Goal: Information Seeking & Learning: Learn about a topic

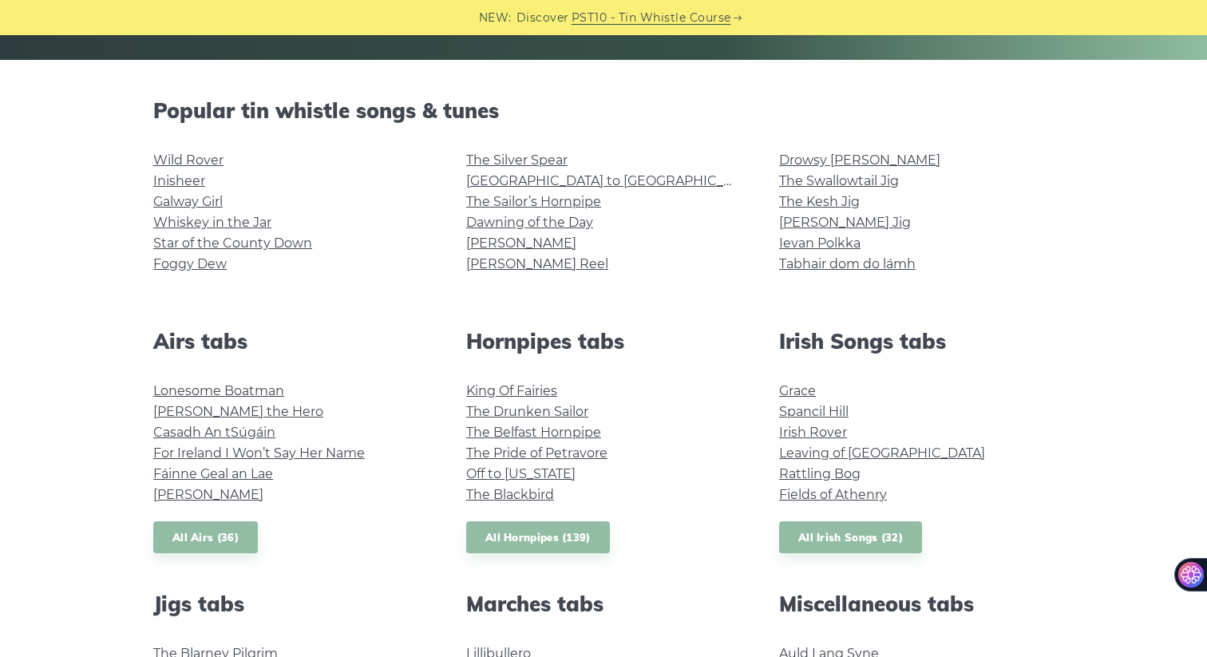
scroll to position [358, 0]
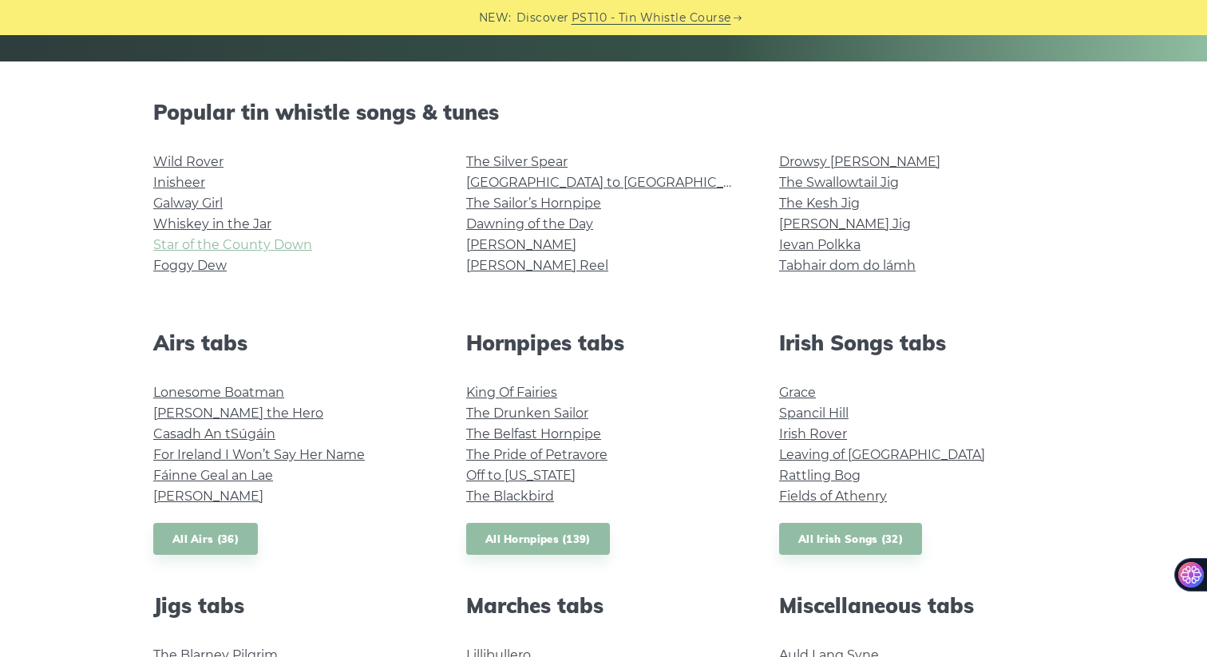
click at [251, 250] on link "Star of the County Down" at bounding box center [232, 244] width 159 height 15
click at [204, 166] on link "Wild Rover" at bounding box center [188, 161] width 70 height 15
click at [249, 223] on link "Whiskey in the Jar" at bounding box center [212, 223] width 118 height 15
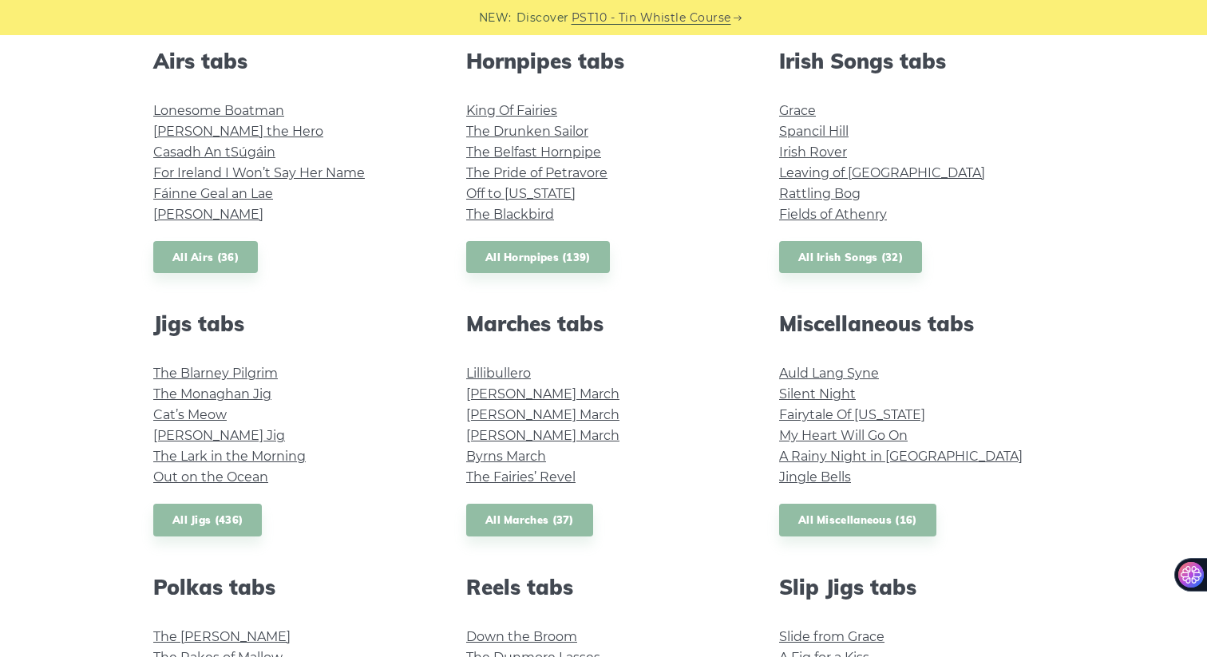
scroll to position [636, 0]
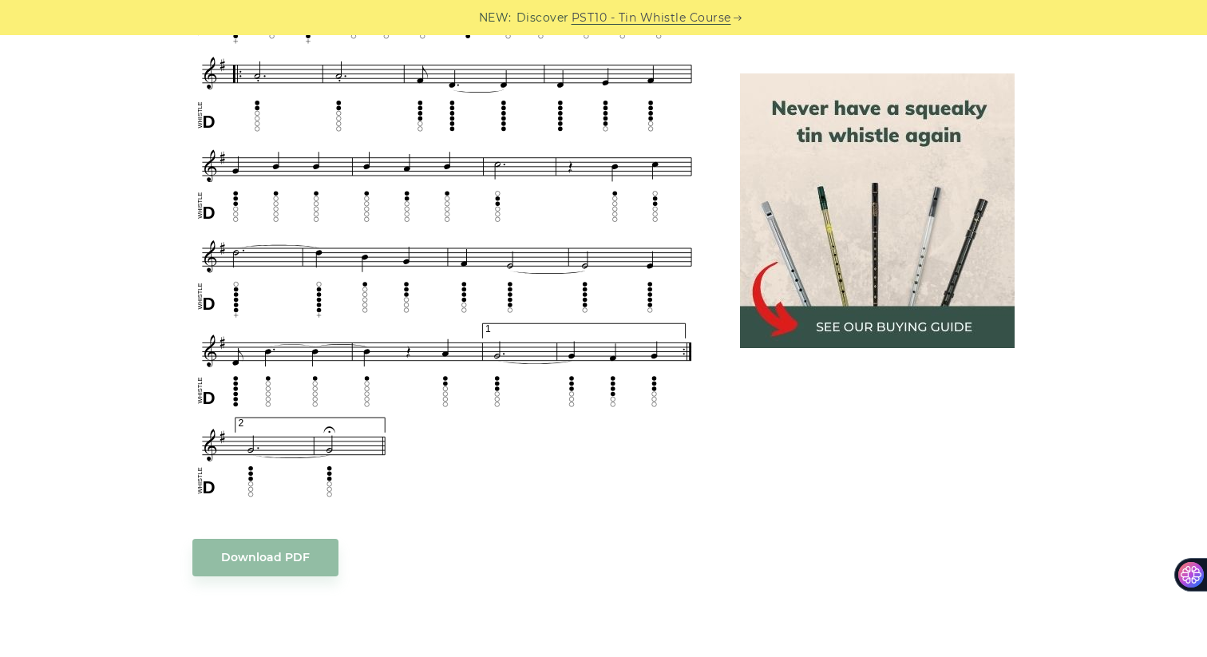
scroll to position [991, 0]
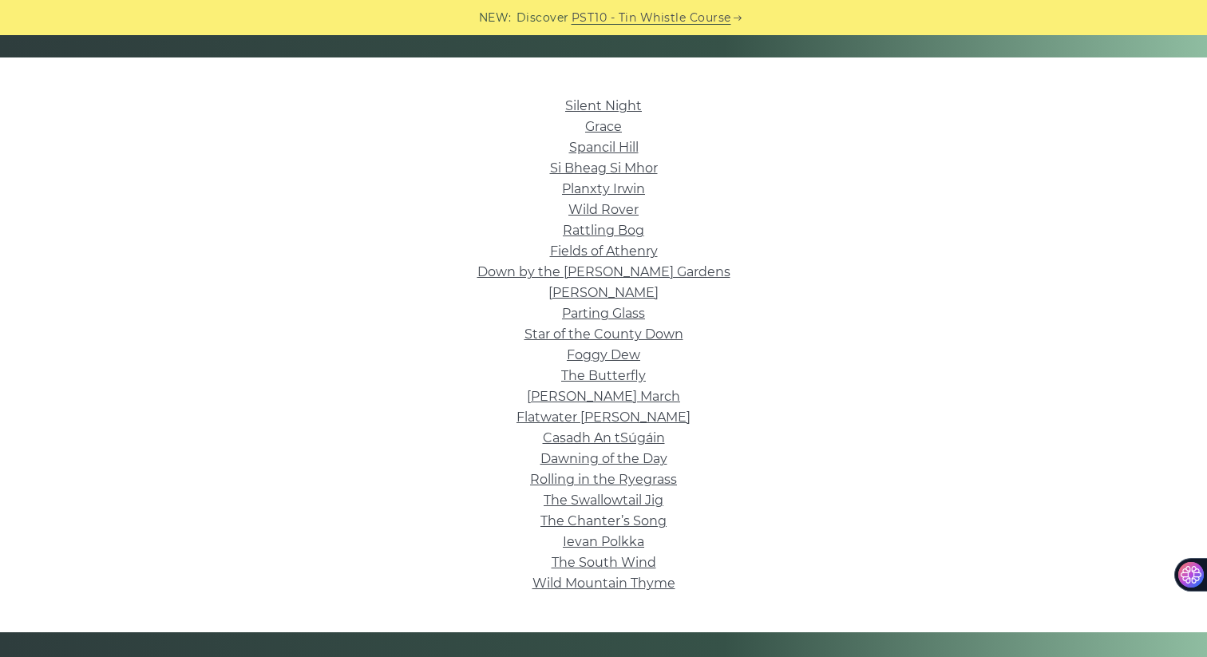
scroll to position [380, 0]
